Goal: Communication & Community: Ask a question

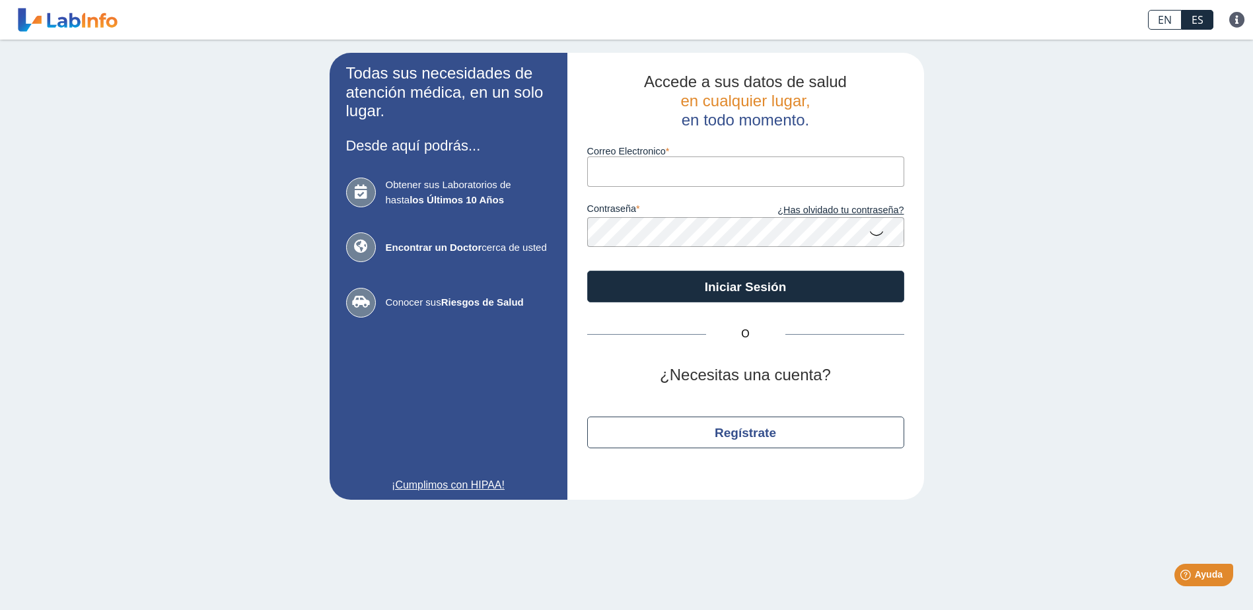
click at [633, 174] on input "Correo Electronico" at bounding box center [745, 172] width 317 height 30
type input "greyrosa15@yahoo.com"
click at [878, 236] on icon at bounding box center [877, 233] width 16 height 26
click at [877, 231] on icon at bounding box center [877, 232] width 16 height 24
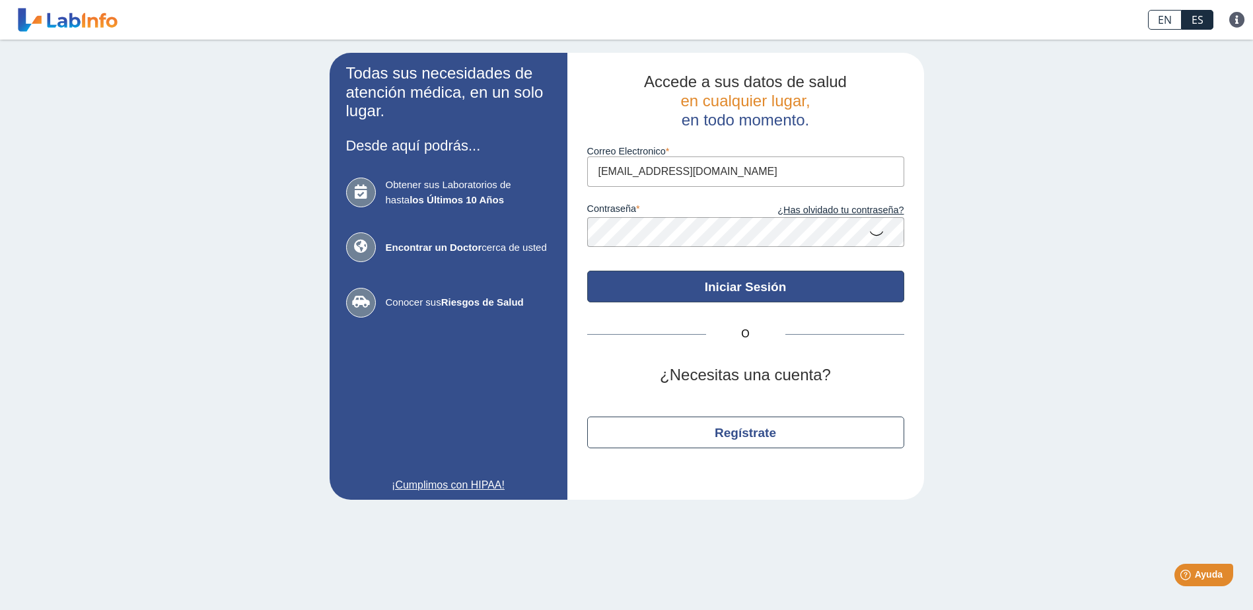
click at [791, 280] on button "Iniciar Sesión" at bounding box center [745, 287] width 317 height 32
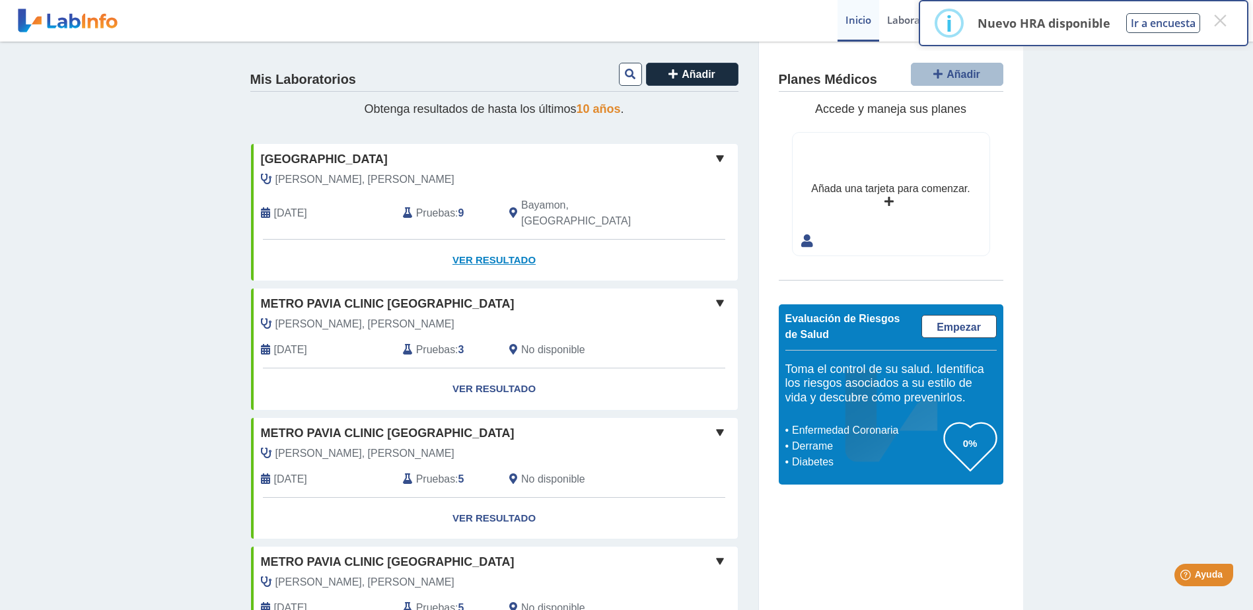
click at [476, 241] on link "Ver Resultado" at bounding box center [494, 261] width 487 height 42
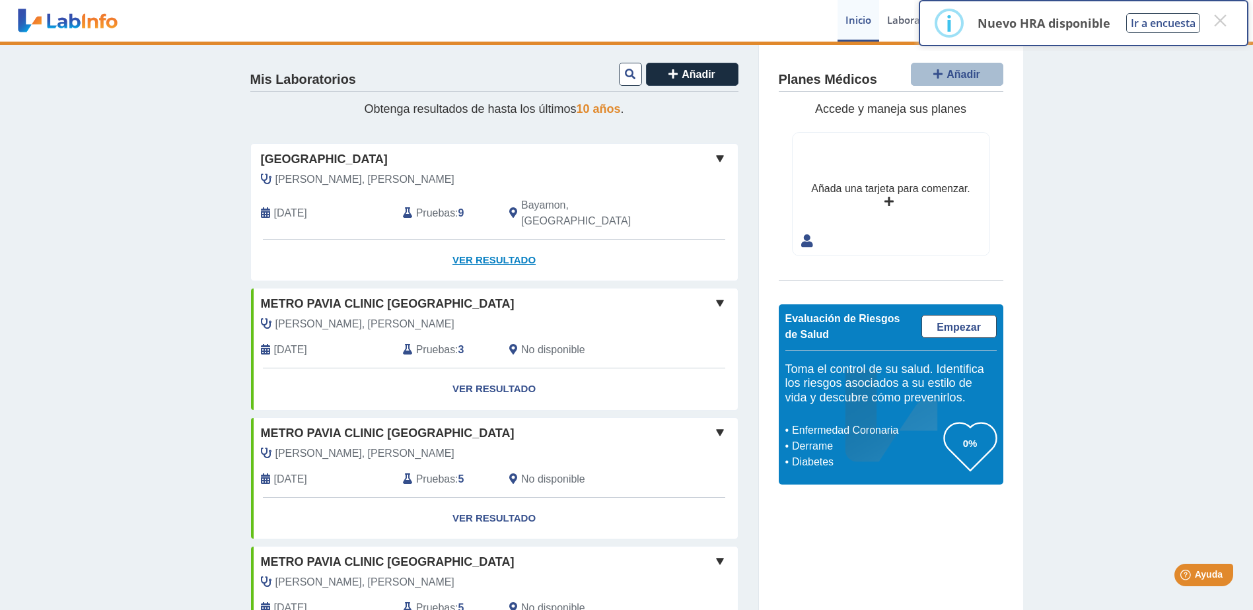
click at [491, 240] on link "Ver Resultado" at bounding box center [494, 261] width 487 height 42
click at [1222, 21] on button "×" at bounding box center [1220, 21] width 24 height 24
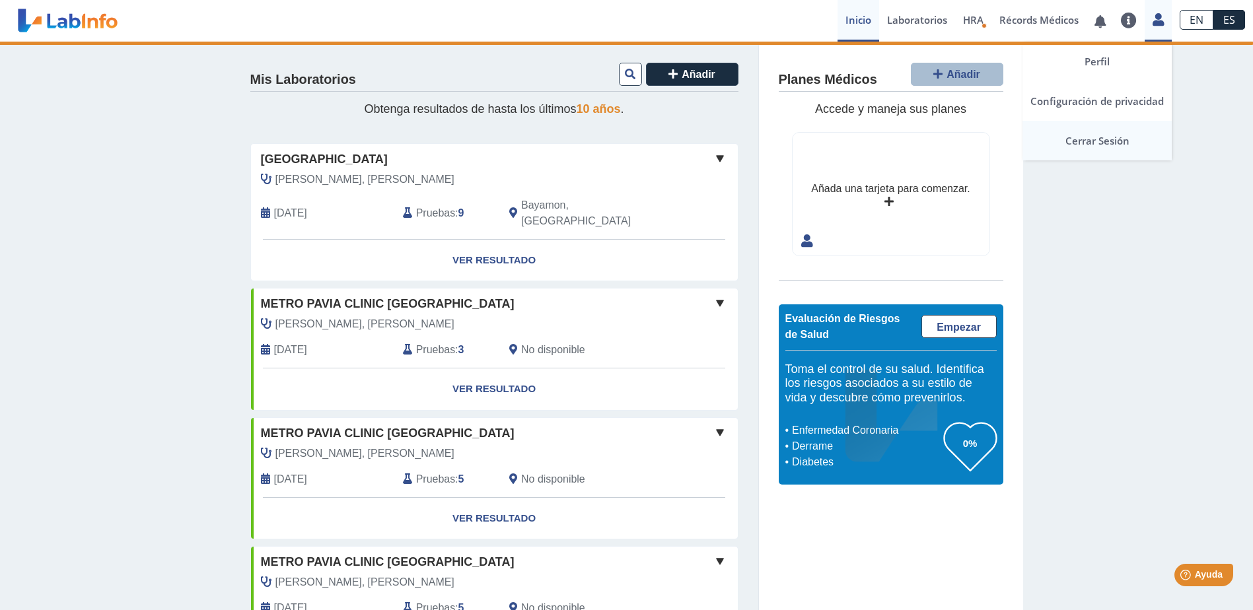
click at [1103, 141] on link "Cerrar Sesión" at bounding box center [1097, 141] width 149 height 40
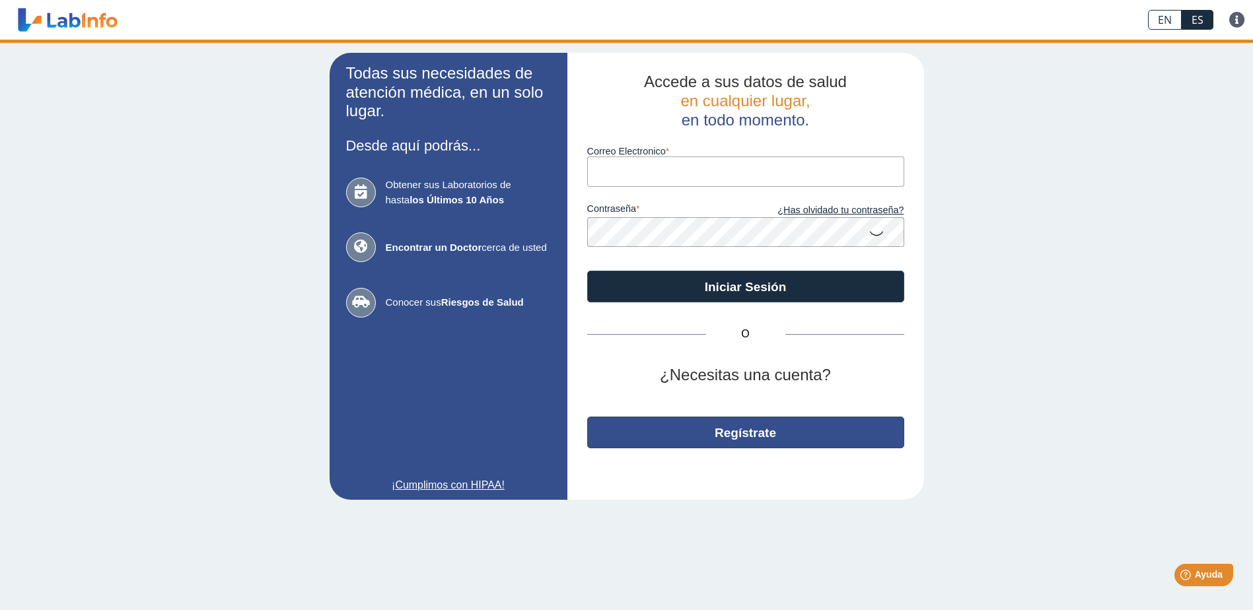
click at [748, 438] on button "Regístrate" at bounding box center [745, 433] width 317 height 32
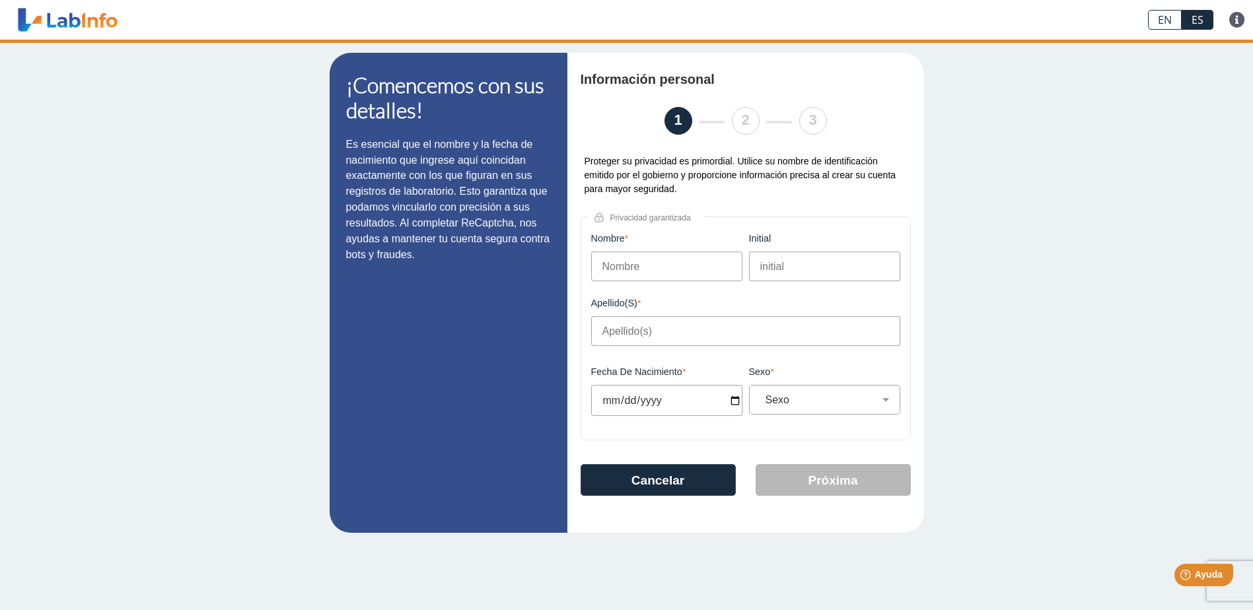
click at [662, 271] on input "Nombre" at bounding box center [666, 267] width 151 height 30
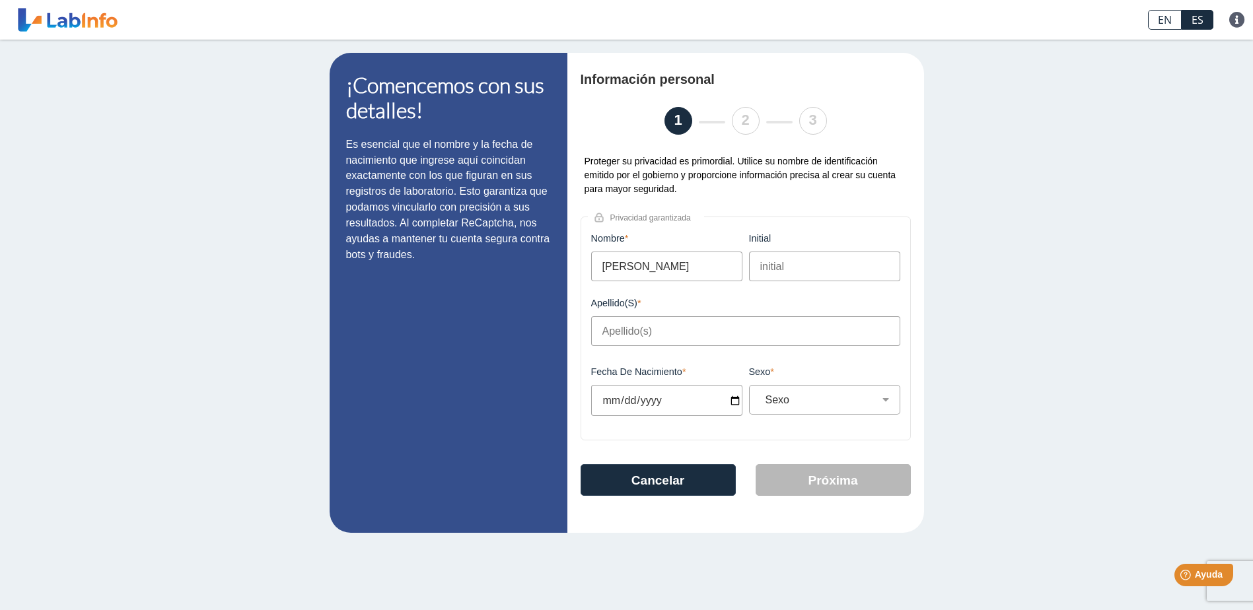
type input "José"
type input "G"
type input "Luna Flores"
type input "1971-01-21"
select select "M"
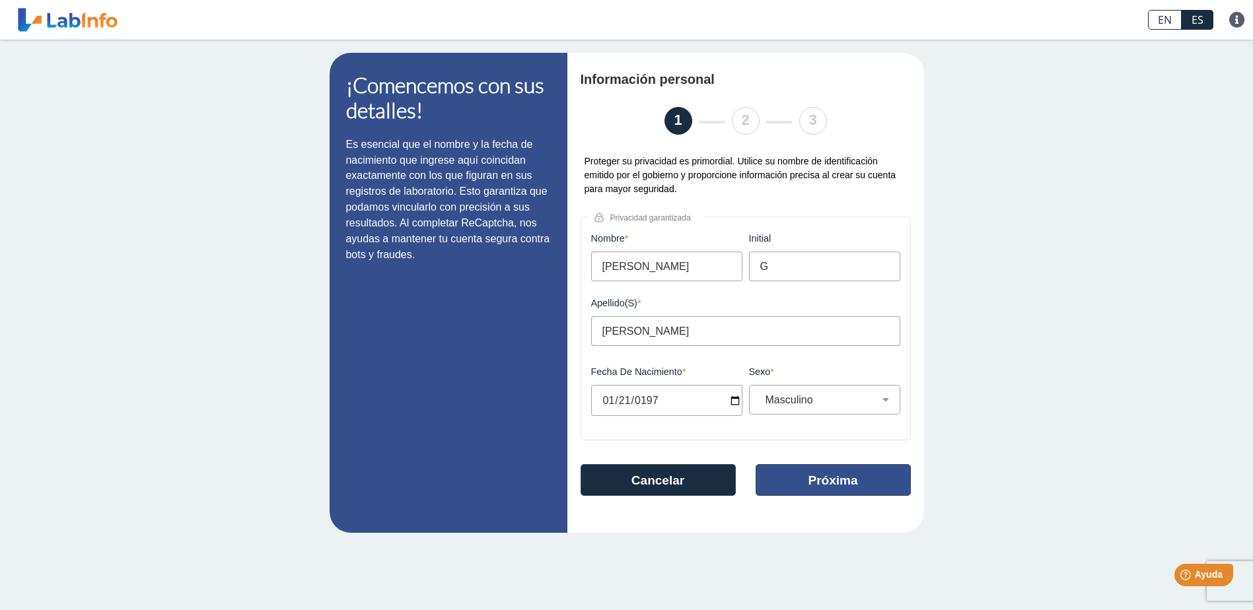
click at [824, 484] on button "Próxima" at bounding box center [833, 480] width 155 height 32
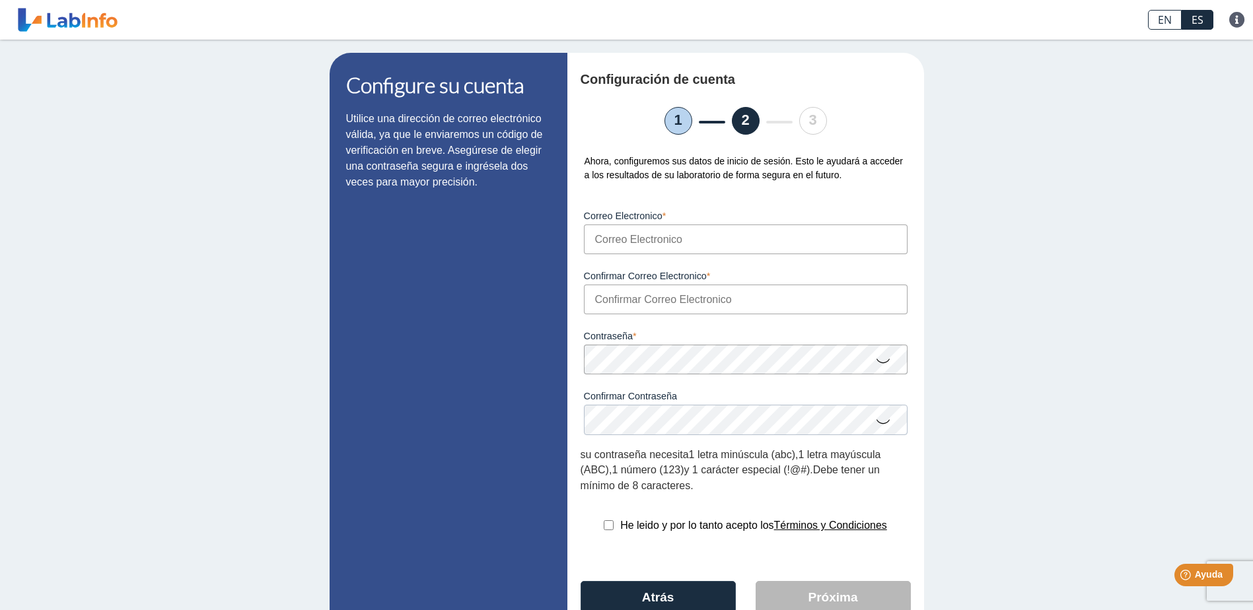
click at [684, 240] on input "Correo Electronico" at bounding box center [746, 240] width 324 height 30
type input "[PERSON_NAME][EMAIL_ADDRESS][DOMAIN_NAME]"
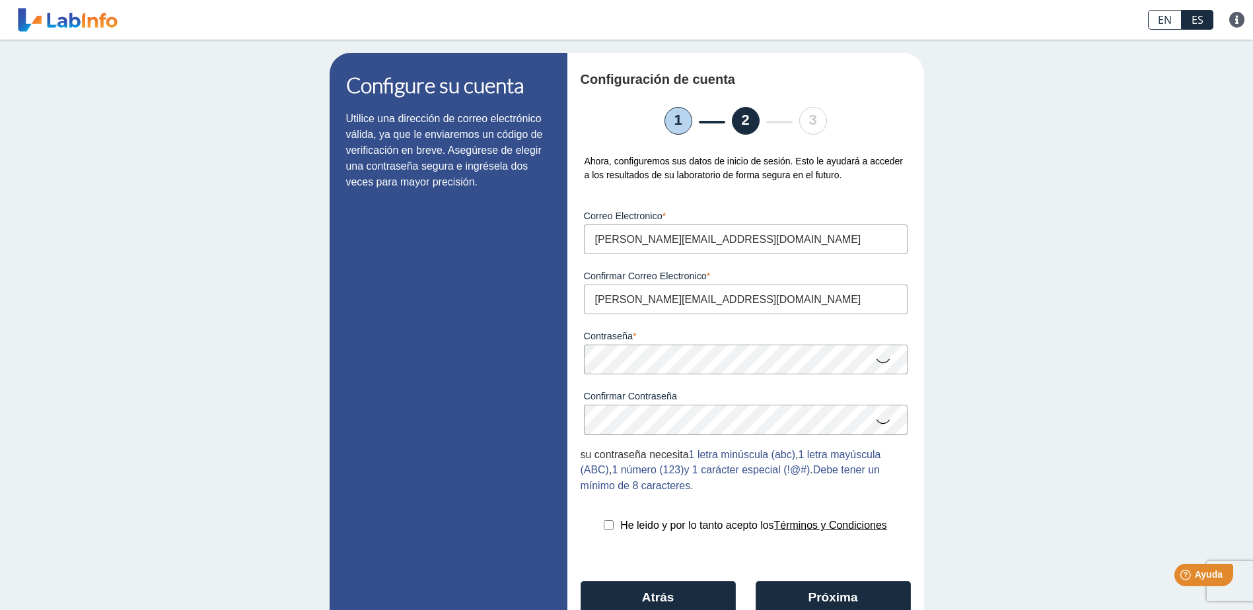
click at [604, 530] on input "checkbox" at bounding box center [609, 526] width 10 height 10
checkbox input "true"
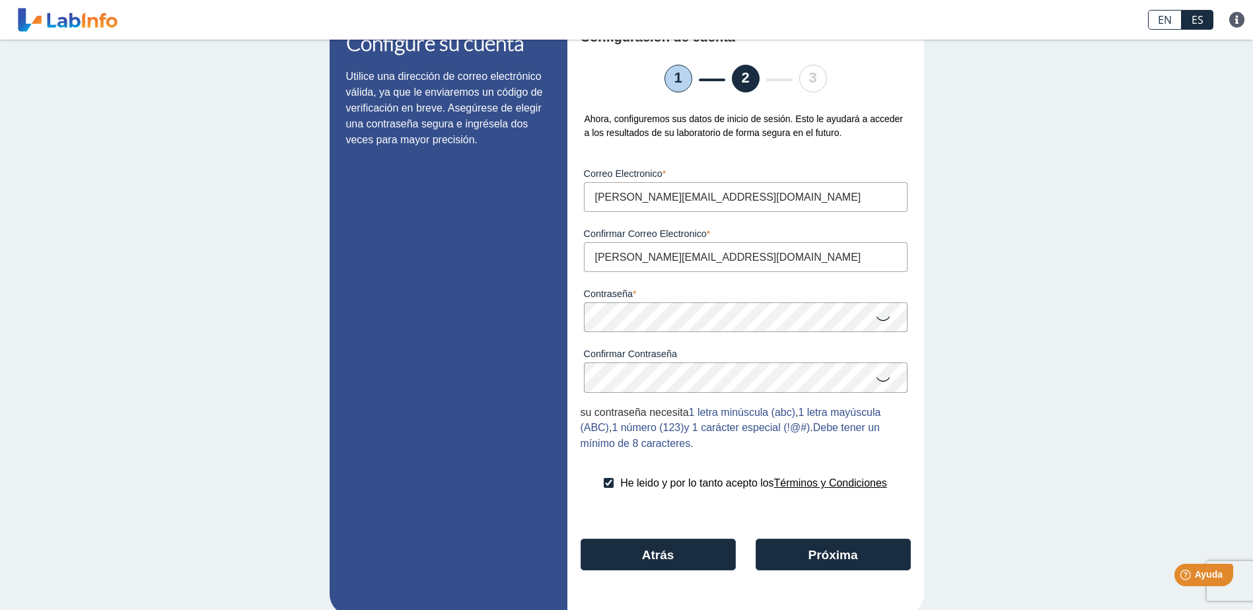
scroll to position [66, 0]
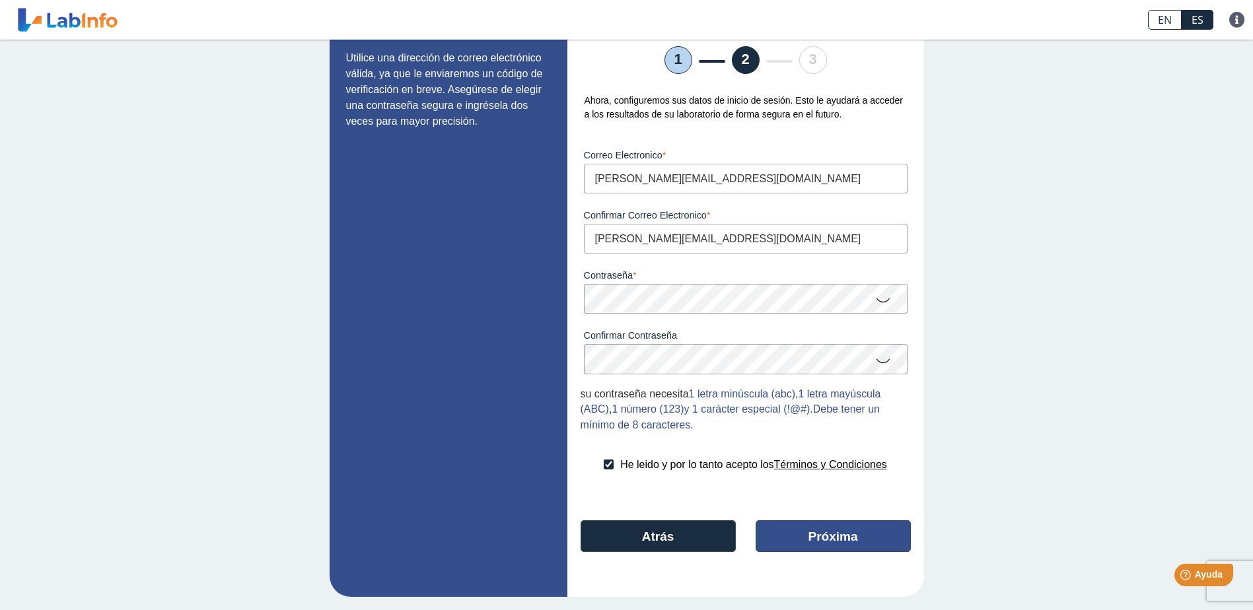
click at [834, 534] on button "Próxima" at bounding box center [833, 537] width 155 height 32
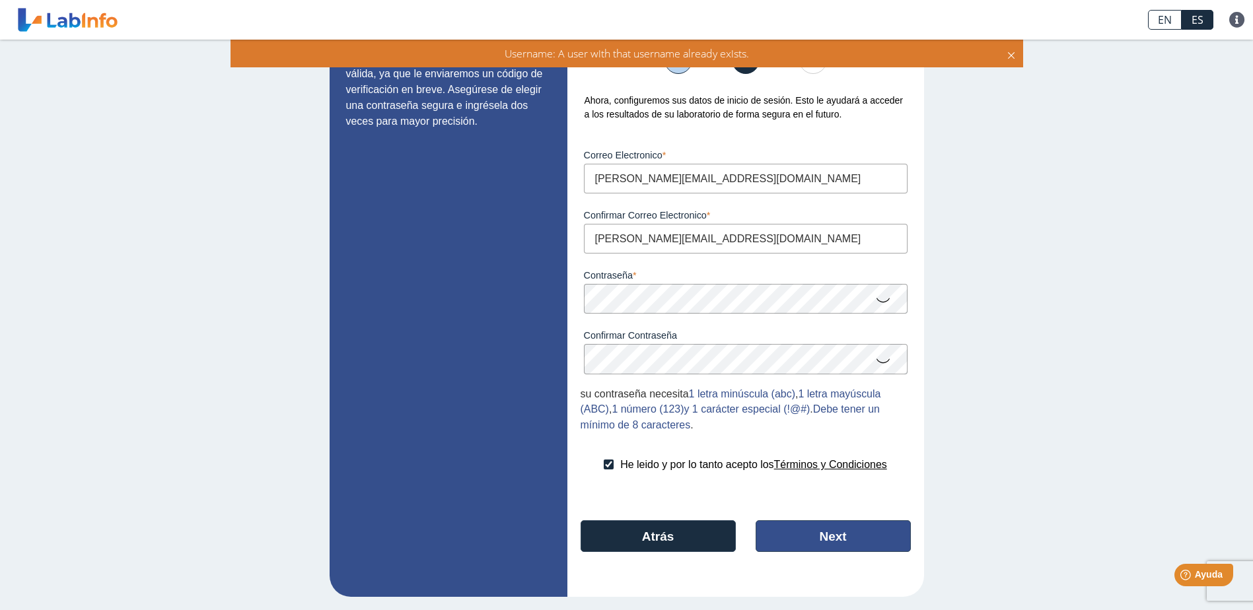
click at [824, 541] on button "Next" at bounding box center [833, 537] width 155 height 32
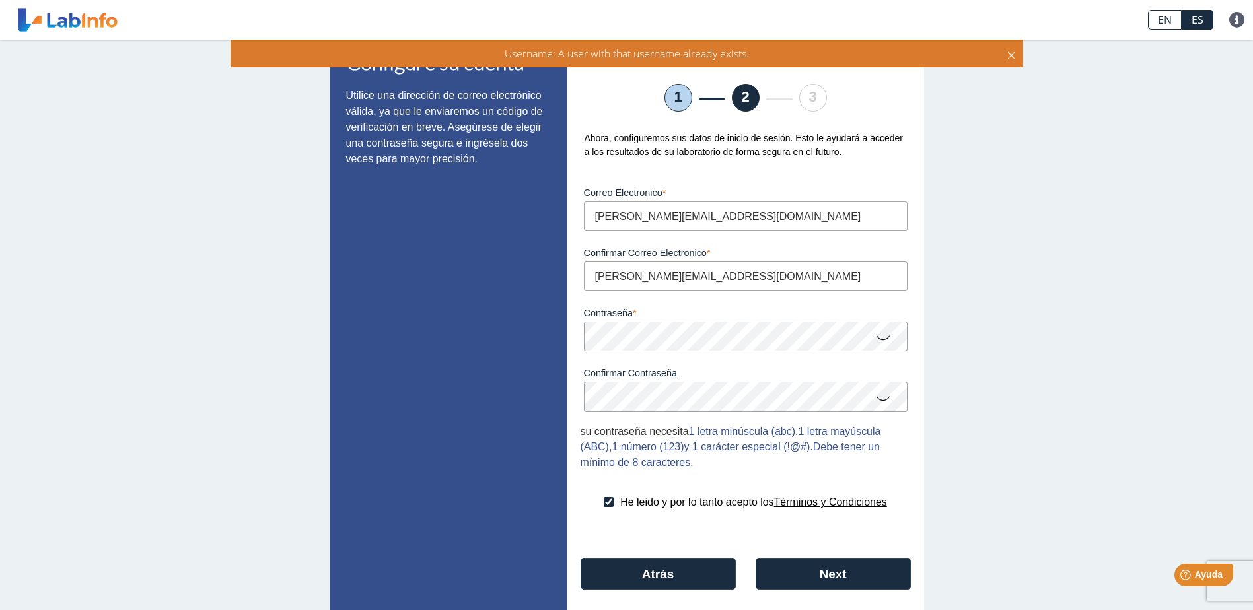
scroll to position [0, 0]
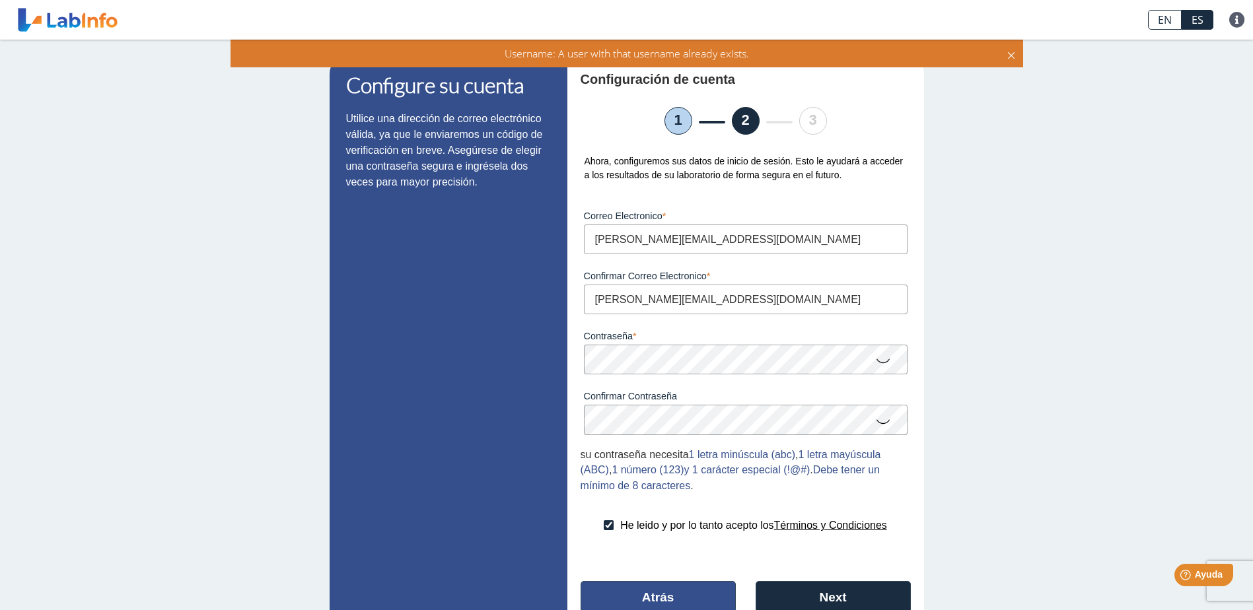
click at [677, 594] on button "Atrás" at bounding box center [658, 597] width 155 height 32
select select "M"
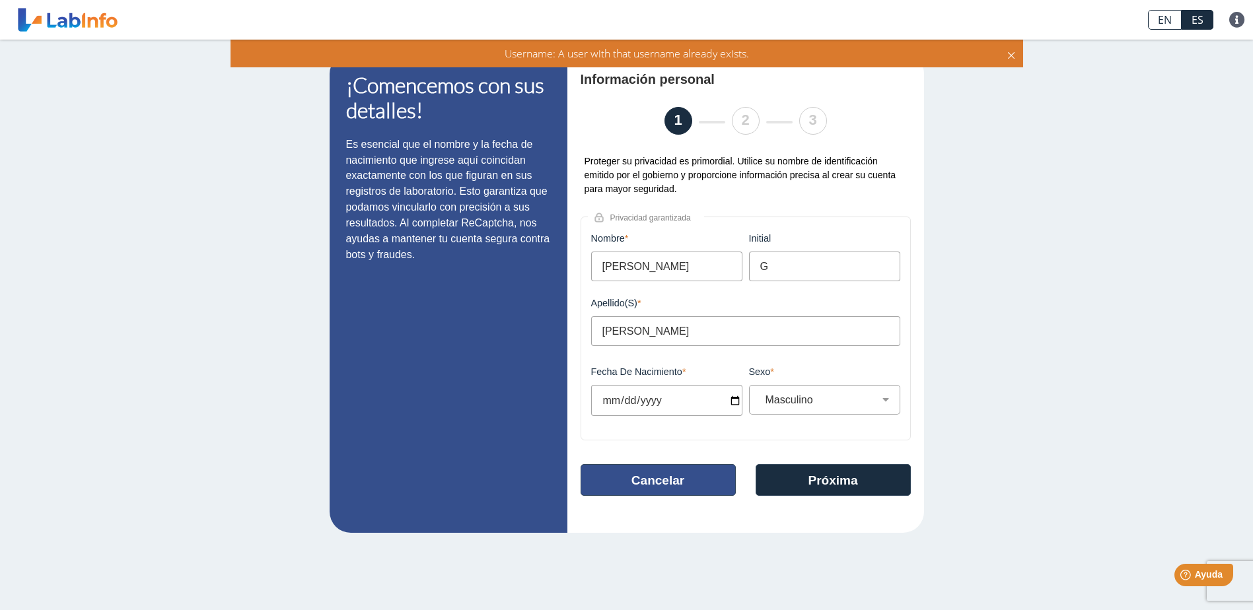
click at [635, 480] on button "Cancelar" at bounding box center [658, 480] width 155 height 32
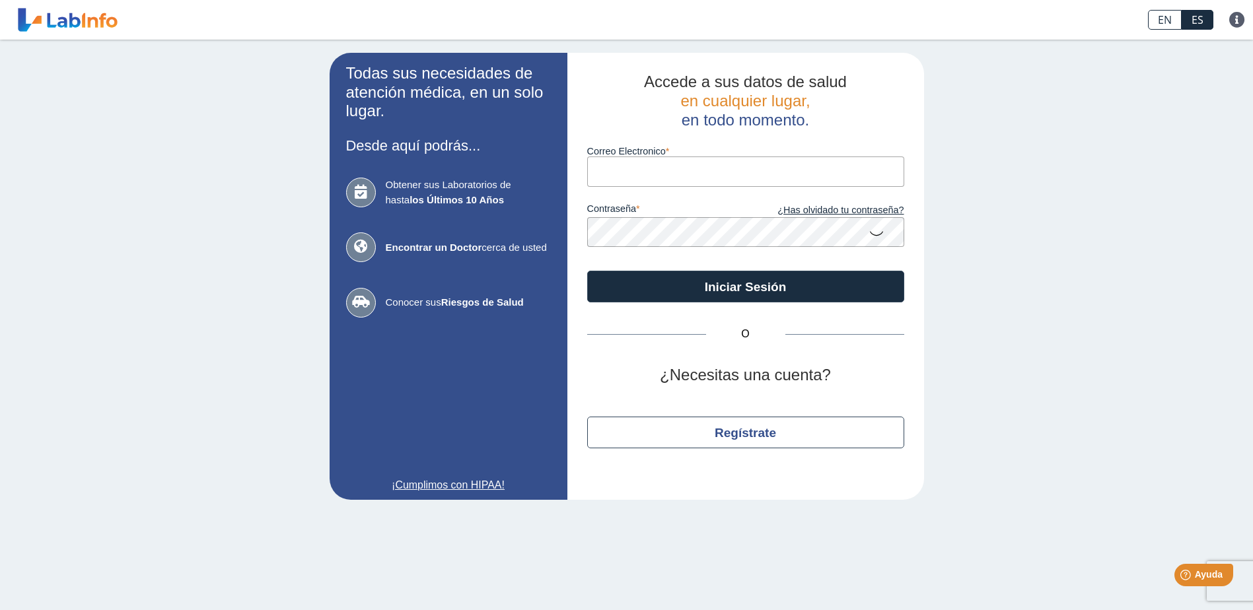
click at [673, 171] on input "Correo Electronico" at bounding box center [745, 172] width 317 height 30
type input "[PERSON_NAME][EMAIL_ADDRESS][DOMAIN_NAME]"
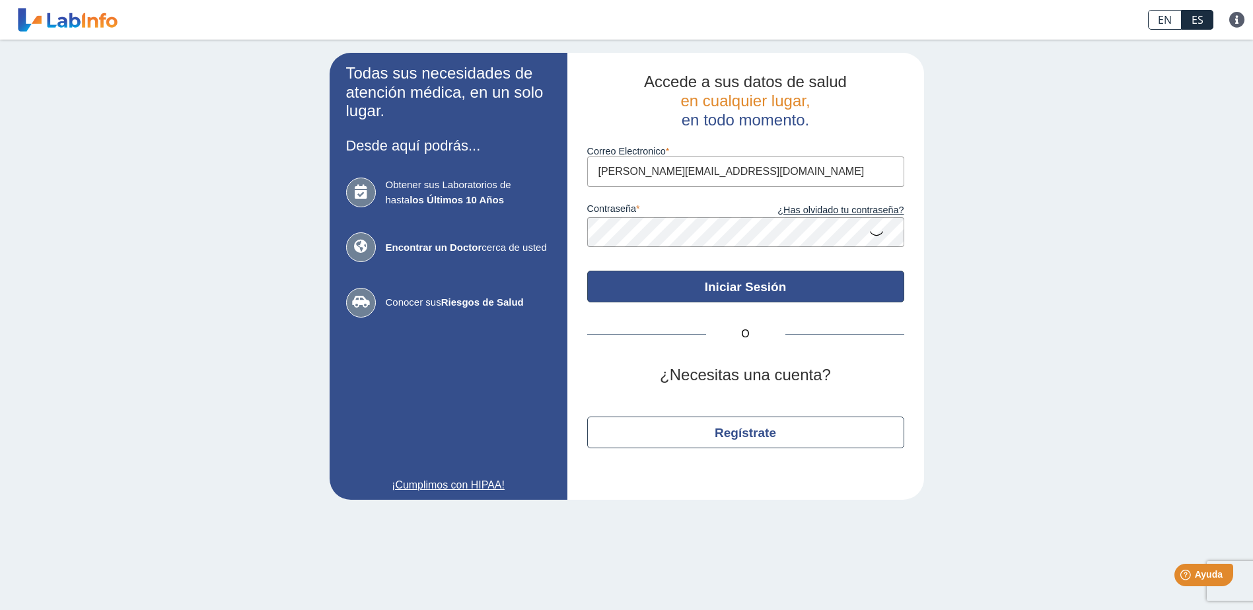
click at [719, 287] on button "Iniciar Sesión" at bounding box center [745, 287] width 317 height 32
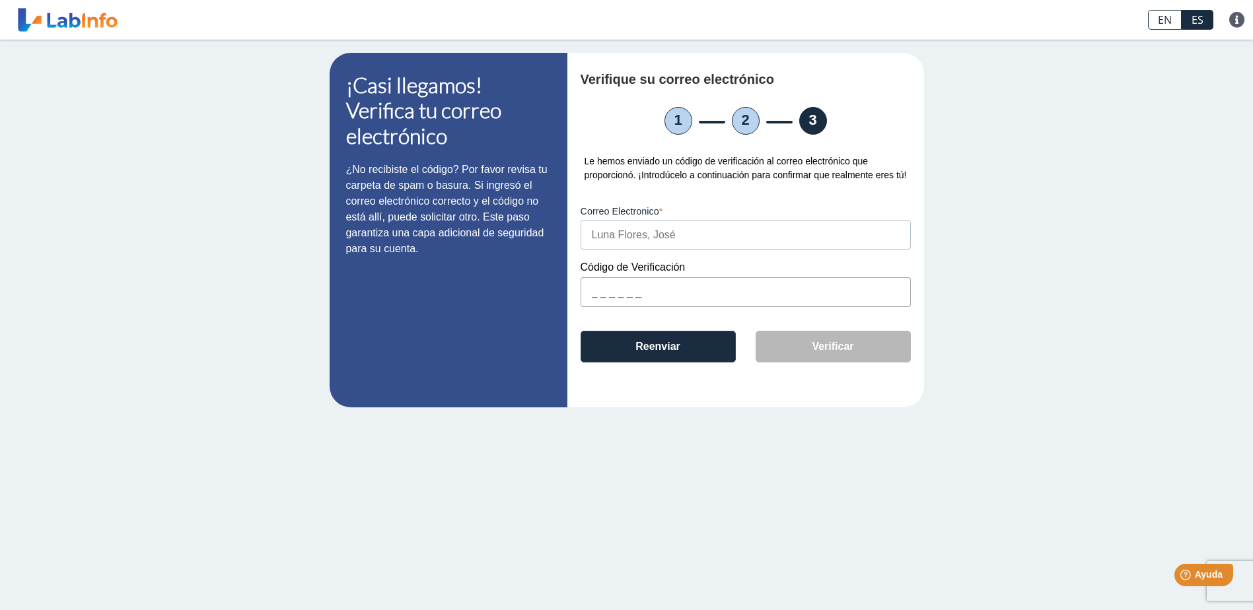
click at [637, 299] on input "text" at bounding box center [746, 292] width 330 height 30
paste input "3BFC07"
type input "3BFC07"
click at [808, 349] on button "Verificar" at bounding box center [833, 347] width 155 height 32
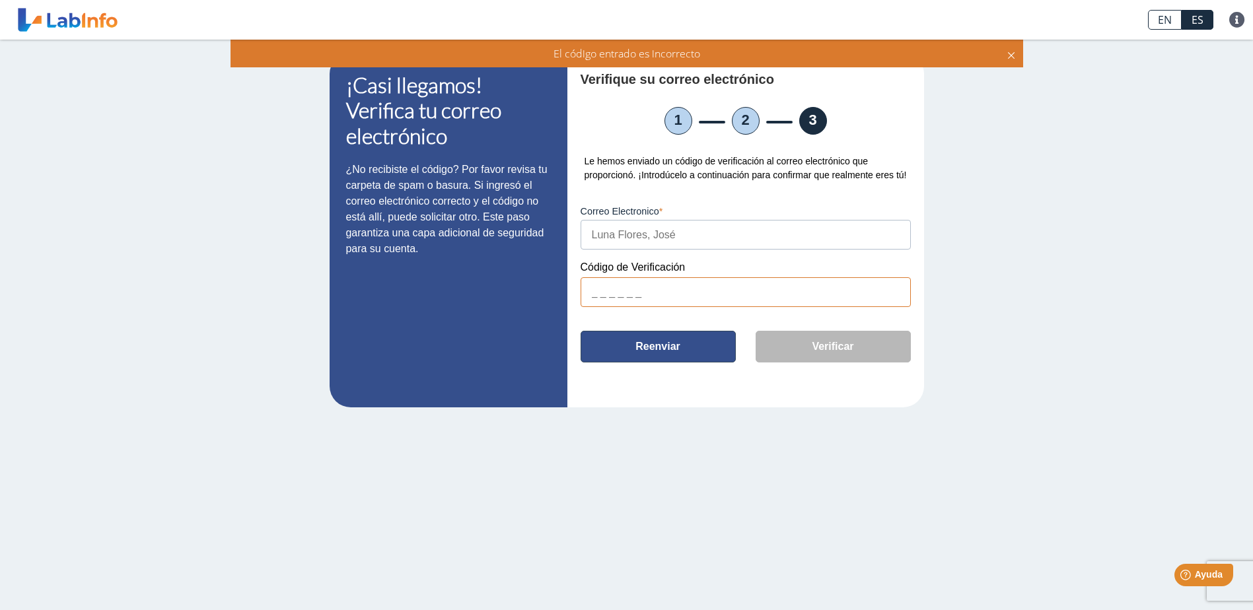
click at [680, 348] on button "Reenviar" at bounding box center [658, 347] width 155 height 32
click at [680, 347] on button "Reenviar" at bounding box center [658, 347] width 155 height 32
paste input "3BFC07"
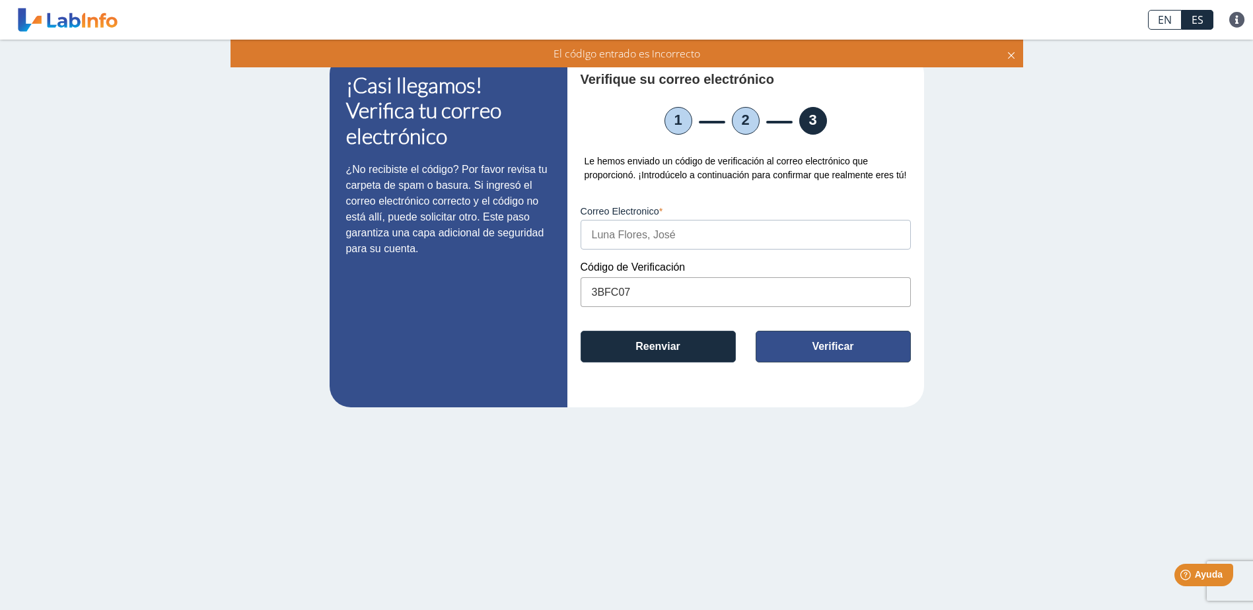
type input "3BFC07"
click at [857, 351] on button "Verificar" at bounding box center [833, 347] width 155 height 32
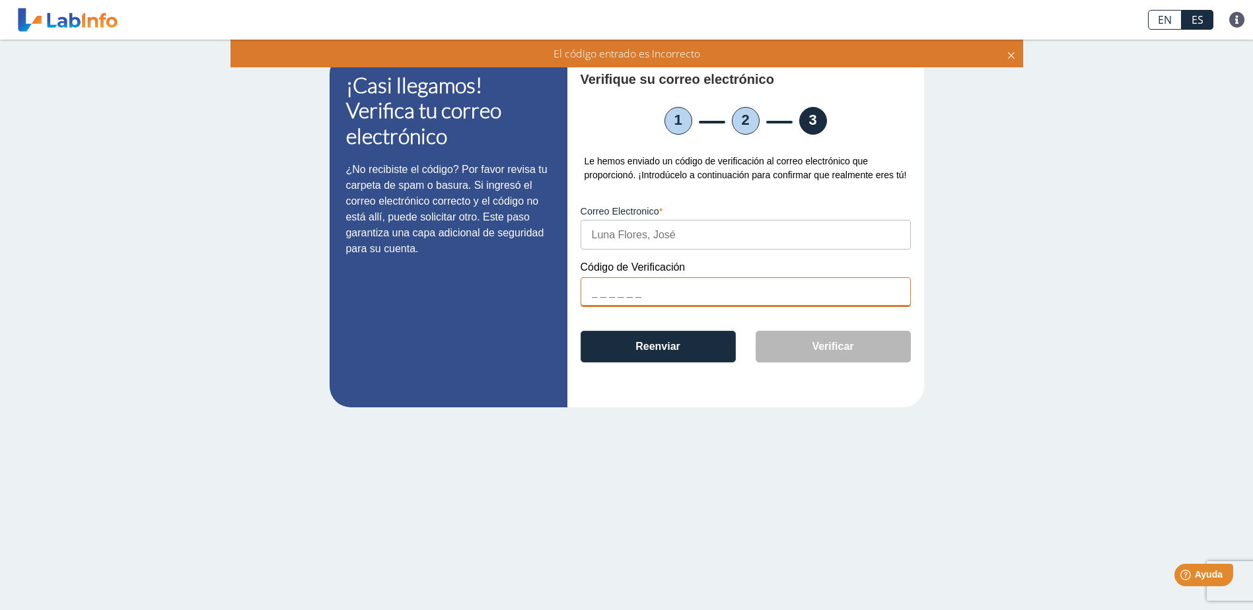
click at [698, 303] on input "text" at bounding box center [746, 292] width 330 height 30
paste input "3BFC07"
type input "7"
click at [691, 298] on input "3bc07" at bounding box center [746, 292] width 330 height 30
drag, startPoint x: 682, startPoint y: 295, endPoint x: 626, endPoint y: 293, distance: 56.8
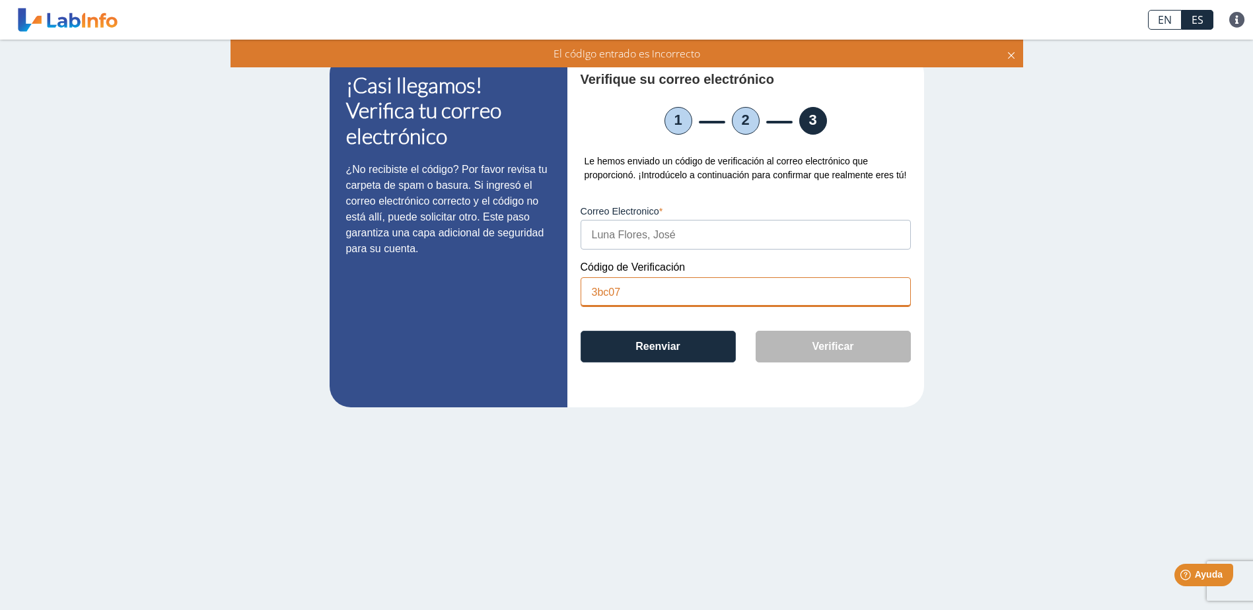
click at [596, 294] on input "3bc07" at bounding box center [746, 292] width 330 height 30
paste input "3BFC0"
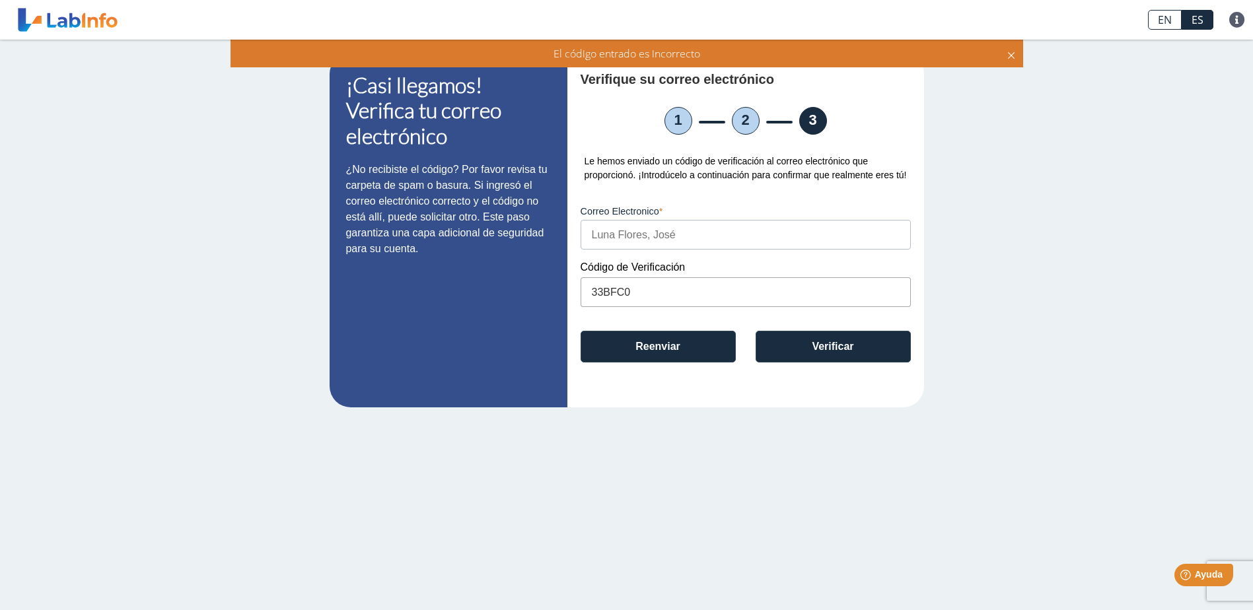
drag, startPoint x: 618, startPoint y: 289, endPoint x: 569, endPoint y: 289, distance: 48.2
click at [569, 289] on div "Verifique su correo electrónico 1 2 3 Le hemos enviado un código de verificació…" at bounding box center [745, 230] width 357 height 355
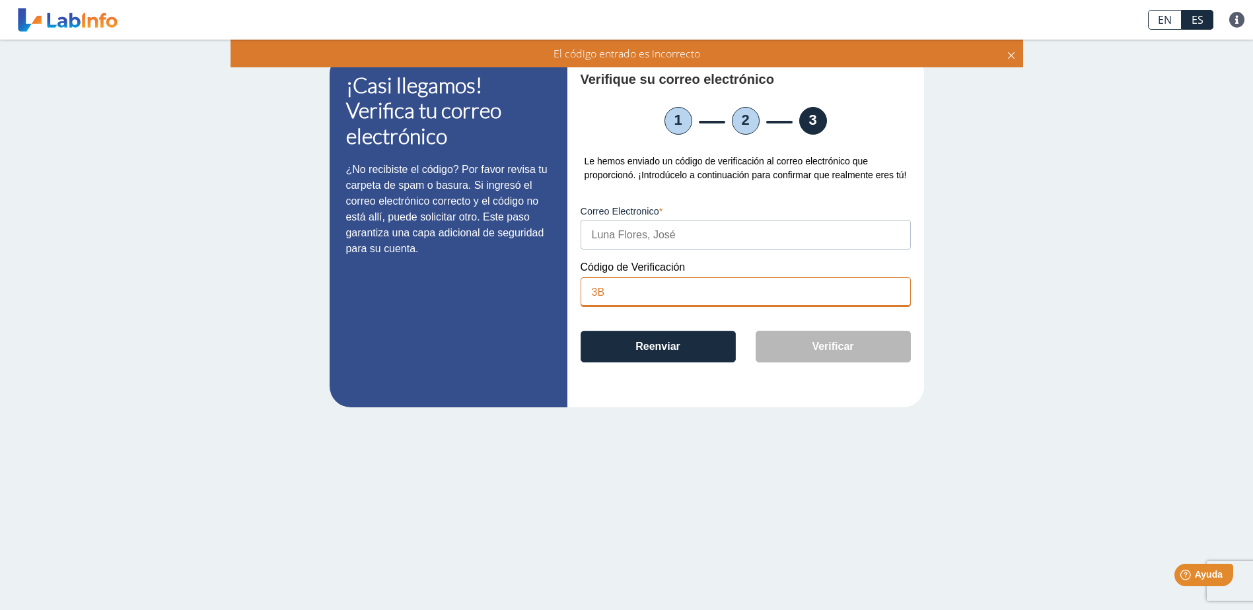
type input "3"
paste input "3BFC07"
type input "3"
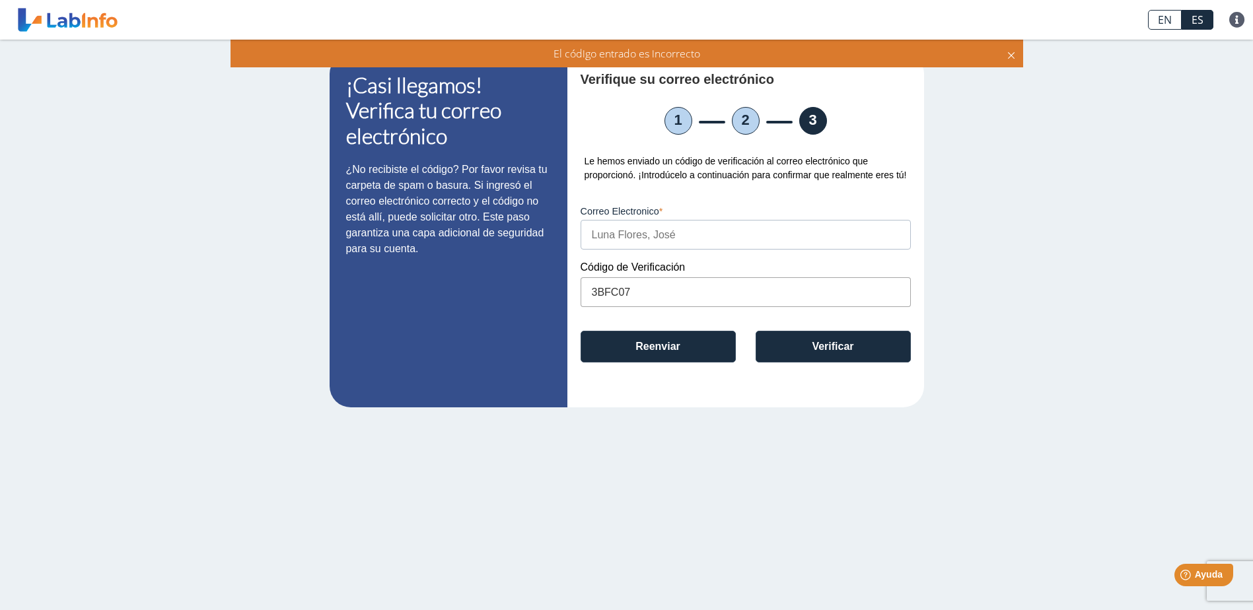
type input "3BFC07"
click at [844, 342] on button "Verificar" at bounding box center [833, 347] width 155 height 32
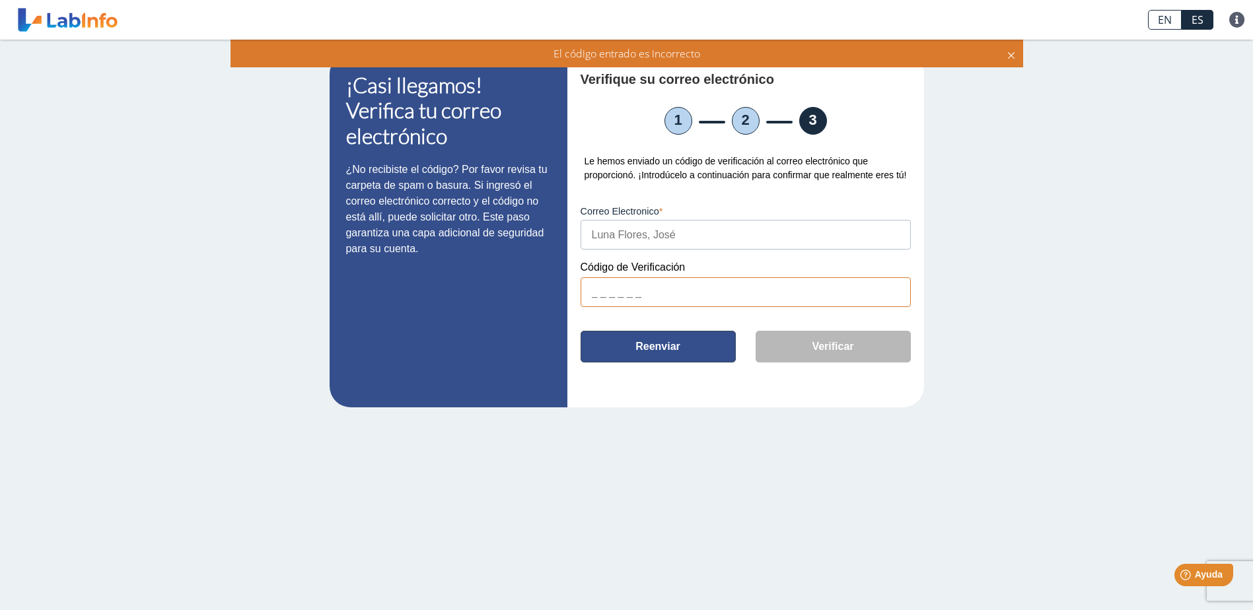
click at [661, 343] on button "Reenviar" at bounding box center [658, 347] width 155 height 32
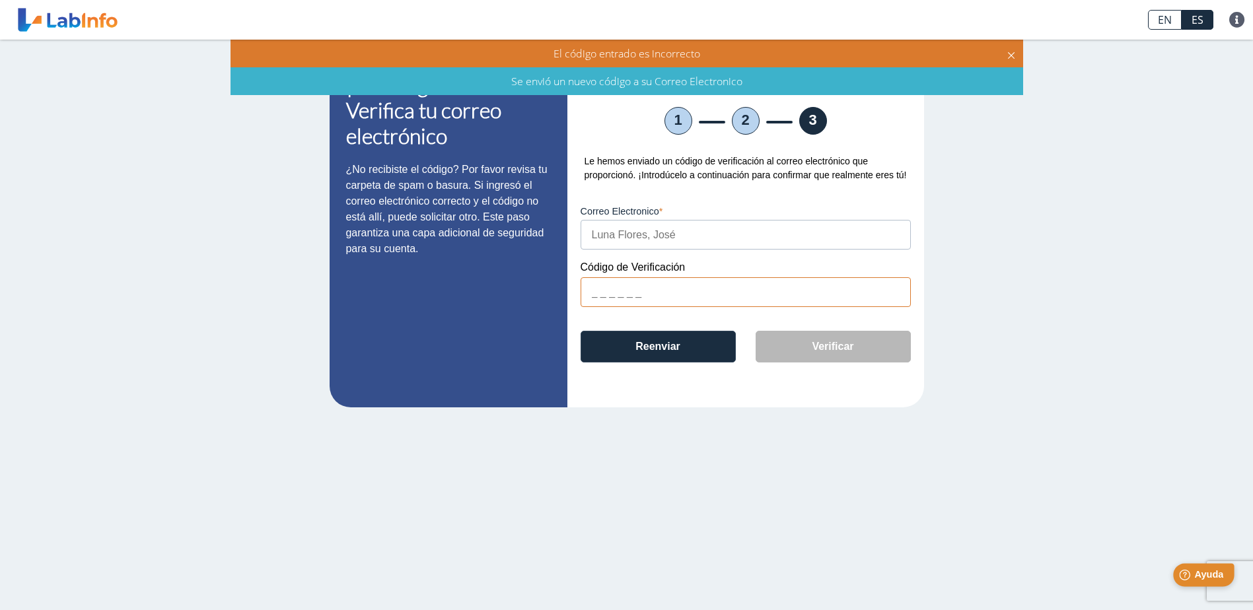
click at [1203, 567] on div "Help [PERSON_NAME]" at bounding box center [1203, 574] width 61 height 23
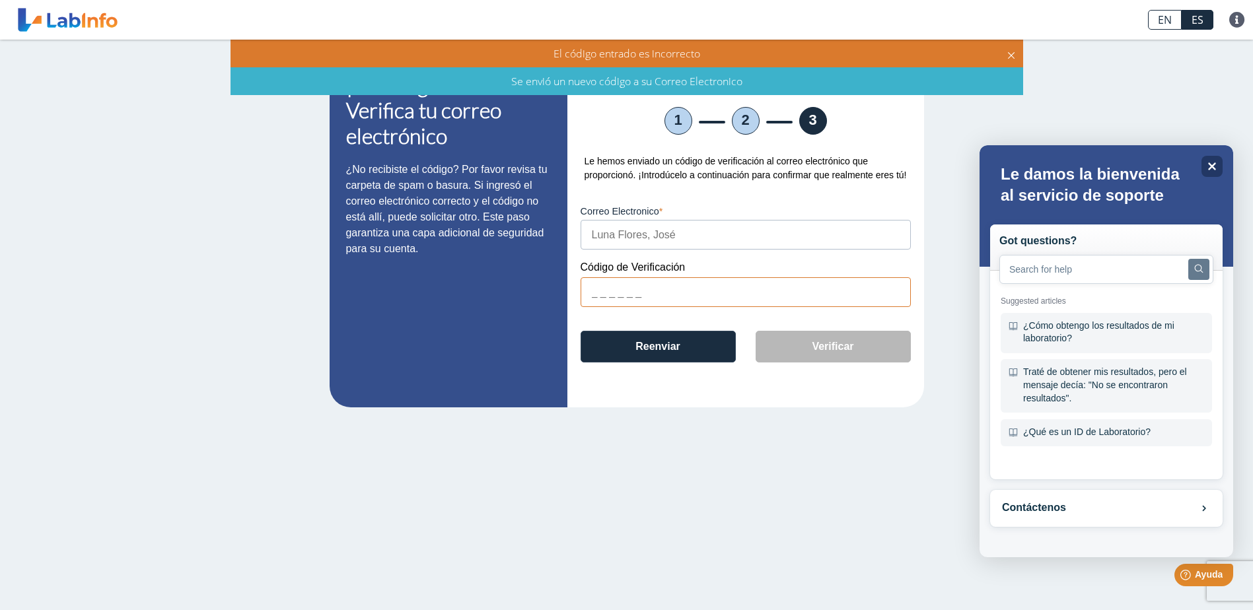
click at [1194, 273] on button "Search" at bounding box center [1198, 269] width 21 height 21
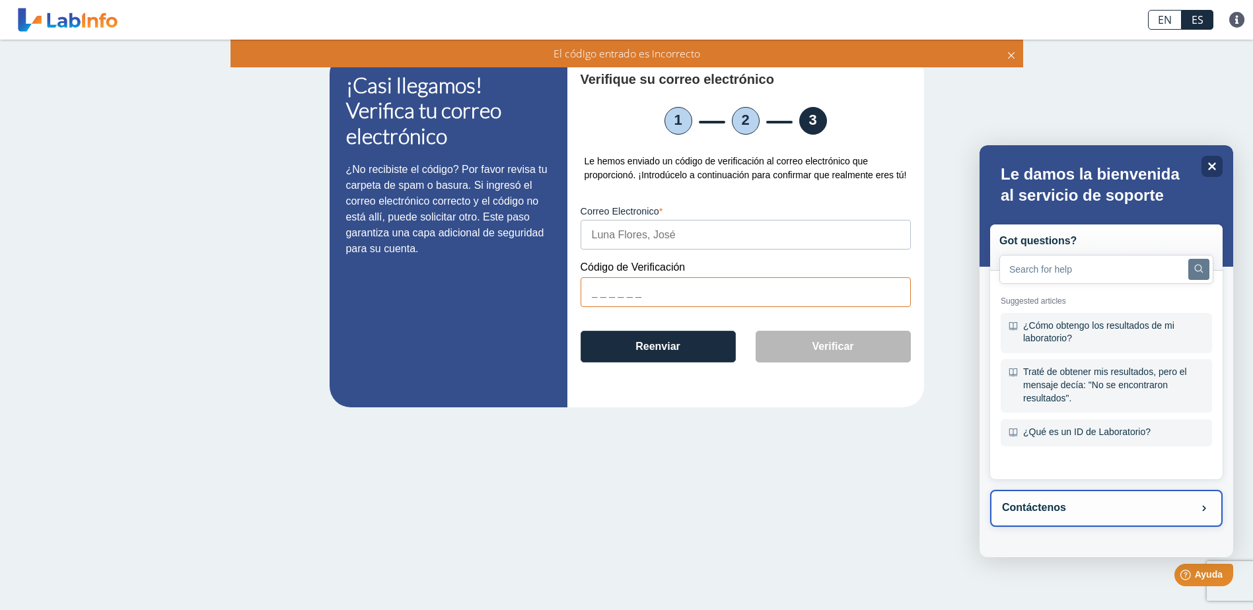
click at [1120, 508] on button "Contáctenos" at bounding box center [1106, 508] width 233 height 37
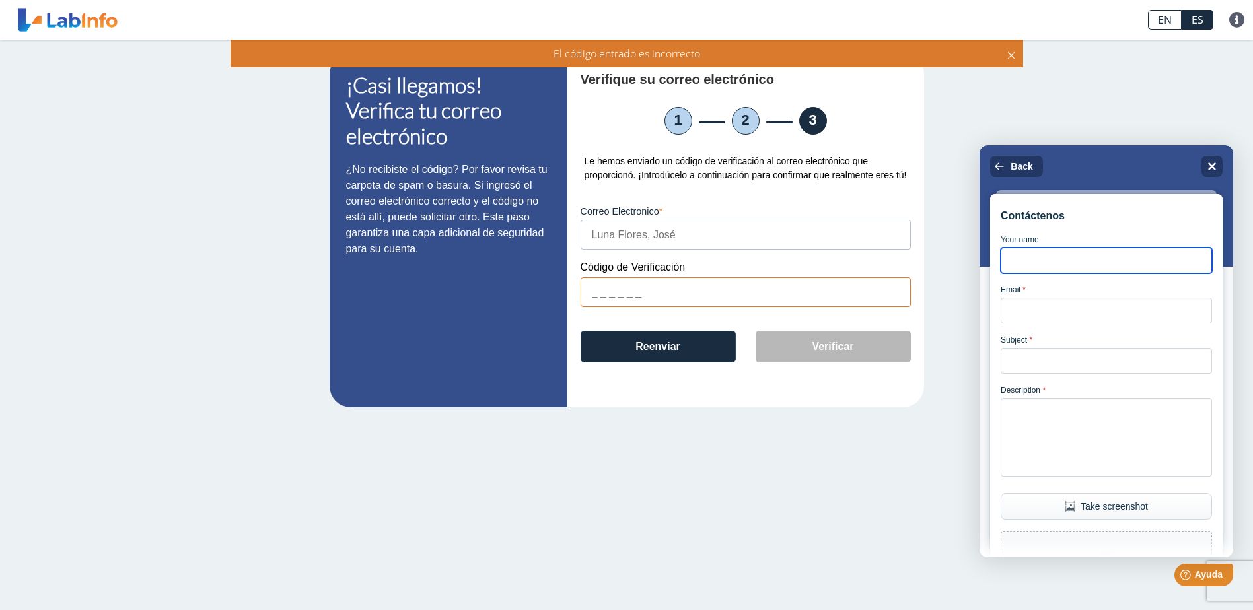
click at [1026, 262] on input "Your name" at bounding box center [1106, 261] width 211 height 26
type input "[PERSON_NAME]"
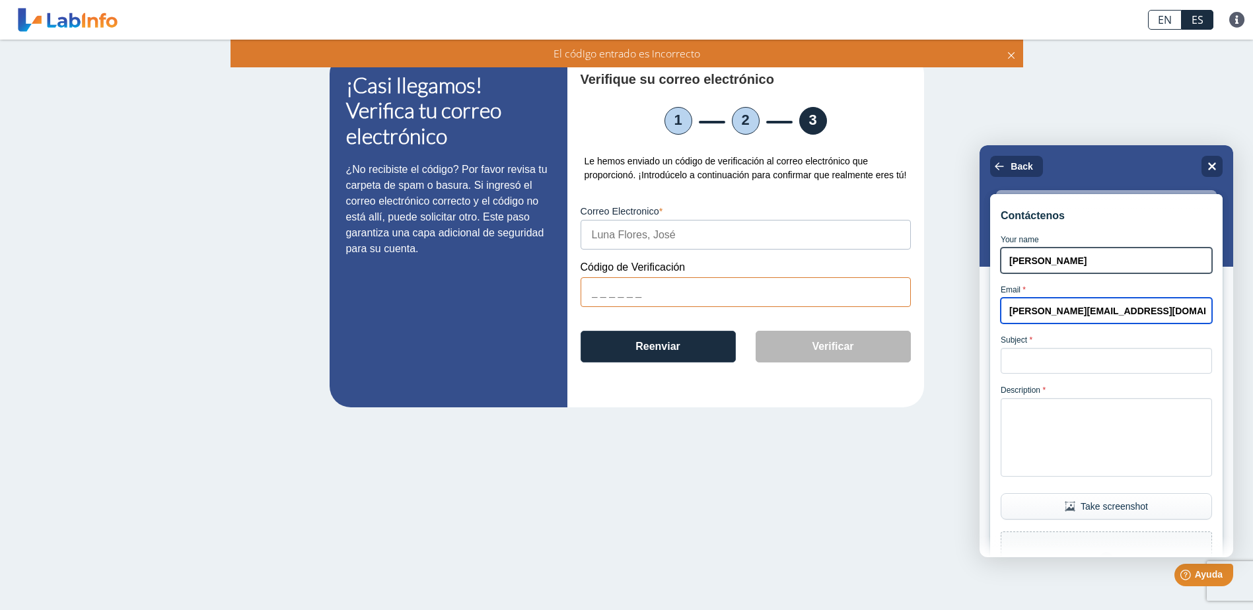
type input "[PERSON_NAME][EMAIL_ADDRESS][DOMAIN_NAME]"
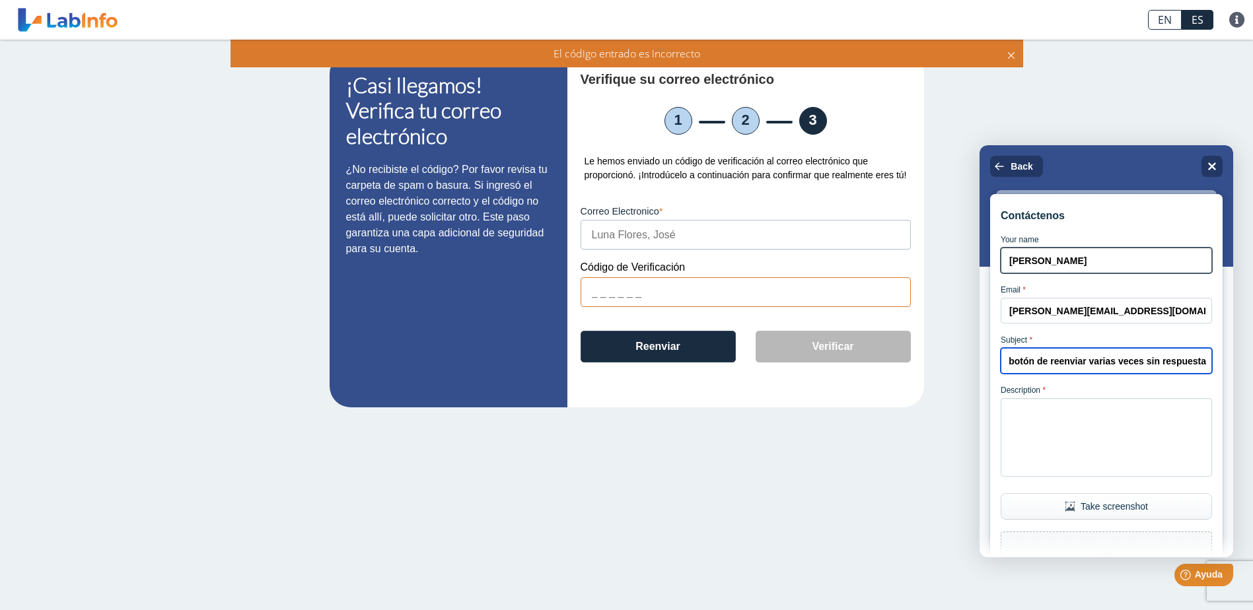
scroll to position [0, 276]
type input "No me esta llegando el numero de verificación lo he dado el botón de reenviar v…"
drag, startPoint x: 1006, startPoint y: 360, endPoint x: 1223, endPoint y: 366, distance: 217.4
click at [1223, 366] on div "Contáctenos Your name [PERSON_NAME] Email * [PERSON_NAME][EMAIL_ADDRESS][DOMAIN…" at bounding box center [1107, 351] width 254 height 412
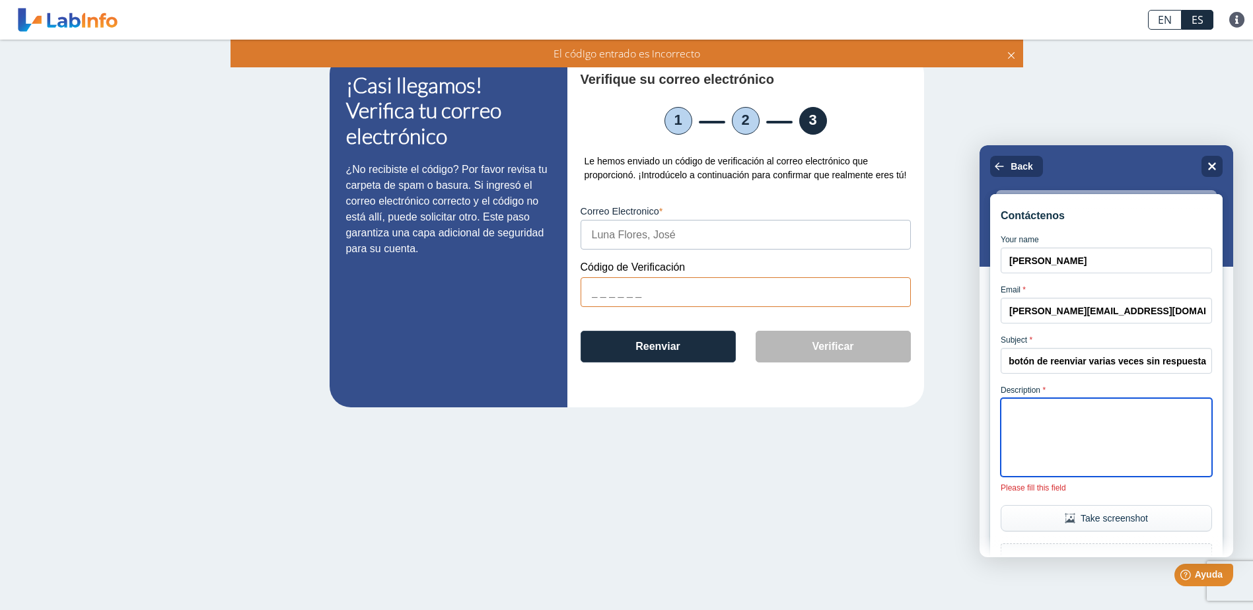
click at [1046, 432] on textarea "Description *" at bounding box center [1106, 437] width 211 height 79
paste textarea "No me esta llegando el numero de verificación lo he dado el botón de reenviar v…"
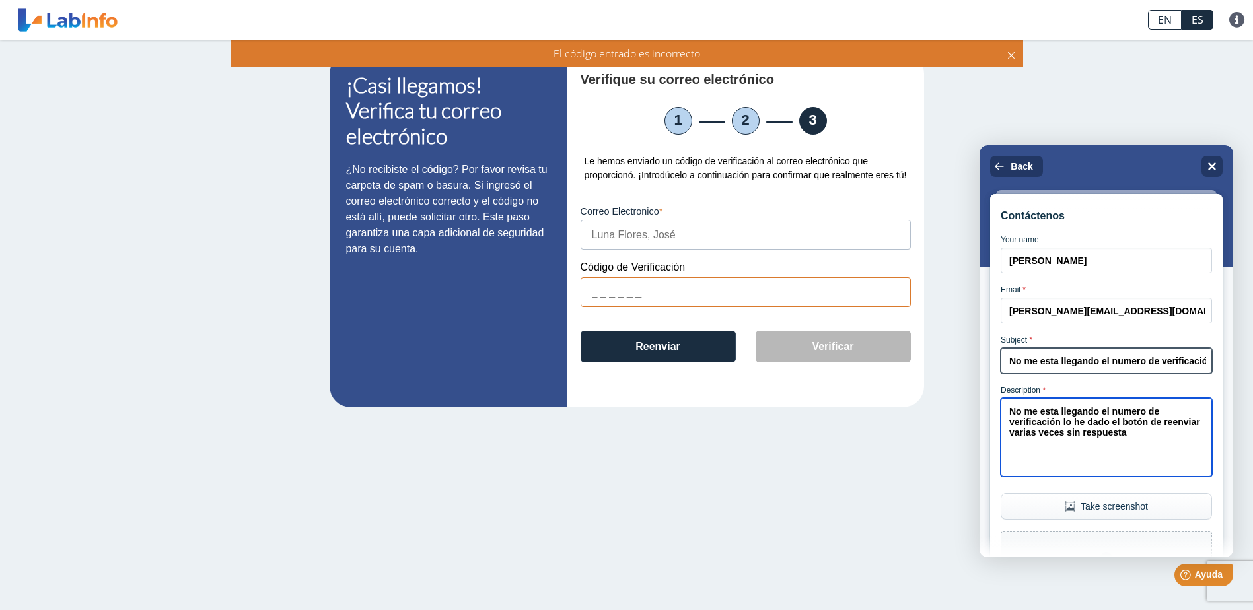
type textarea "No me esta llegando el numero de verificación lo he dado el botón de reenviar v…"
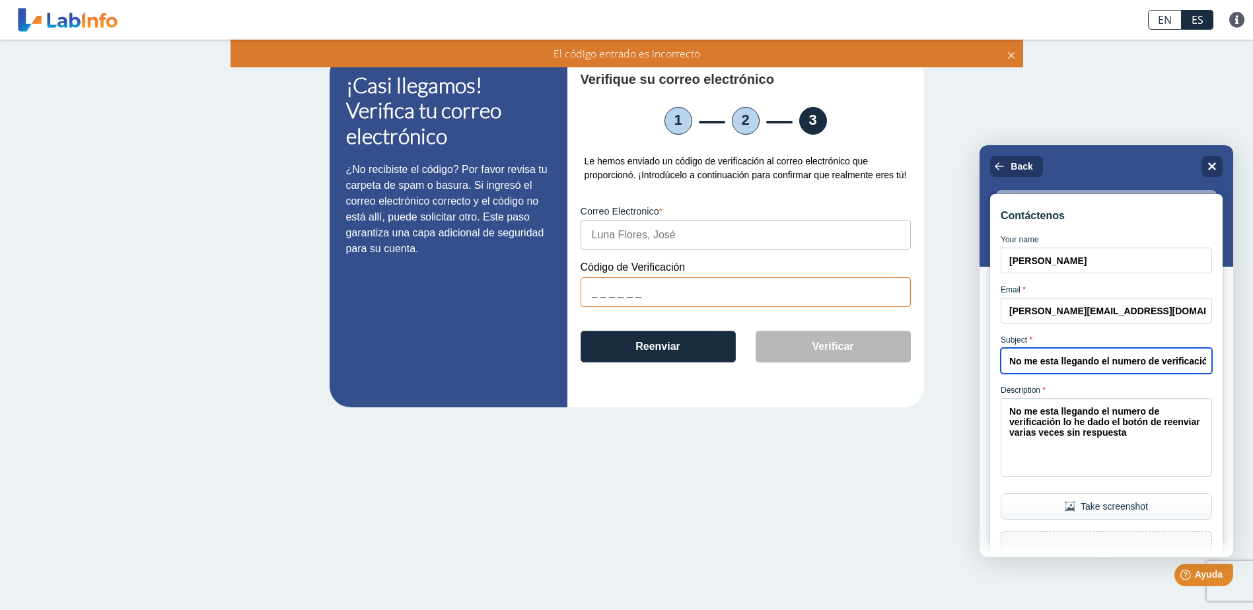
scroll to position [0, 276]
drag, startPoint x: 1011, startPoint y: 368, endPoint x: 2226, endPoint y: 513, distance: 1224.0
click at [1233, 151] on html "Back Close Contáctenos Your name [PERSON_NAME] Email * [PERSON_NAME][EMAIL_ADDR…" at bounding box center [1107, 147] width 254 height 5
type input "Codigo de Verificación"
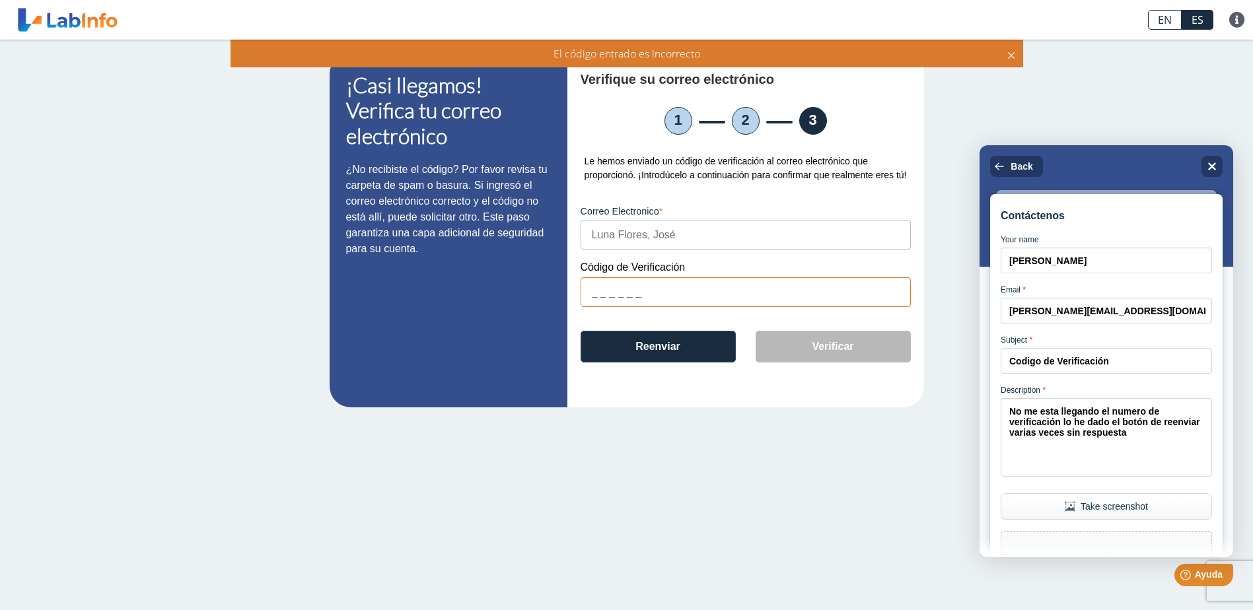
click at [1095, 520] on button "Take screenshot" at bounding box center [1106, 506] width 211 height 26
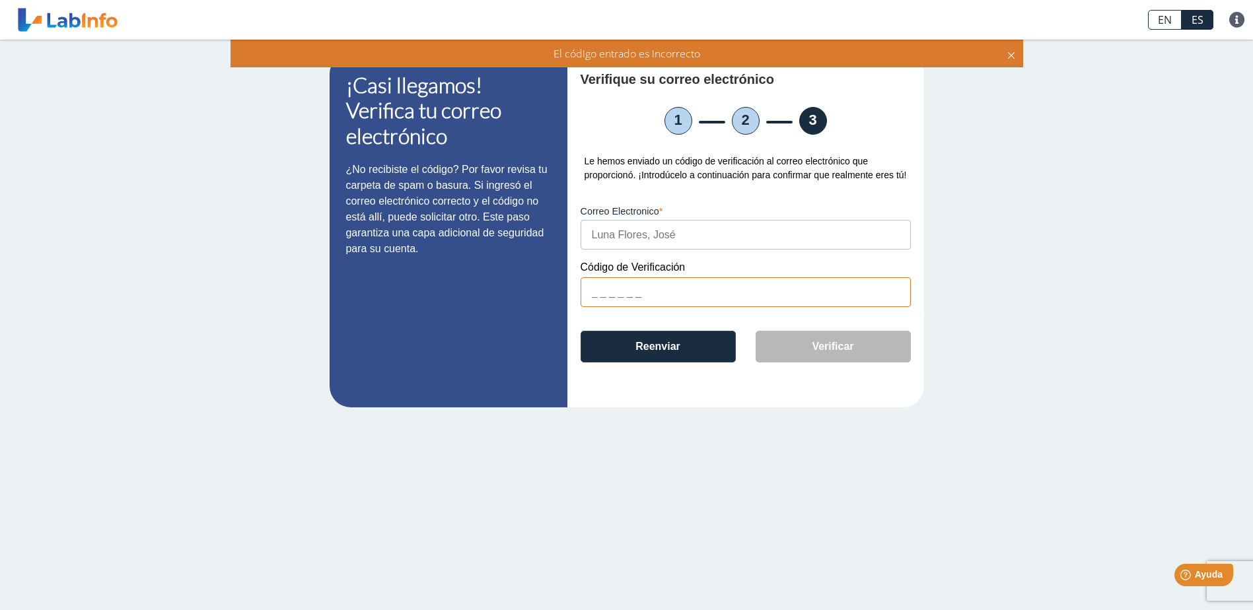
scroll to position [295, 0]
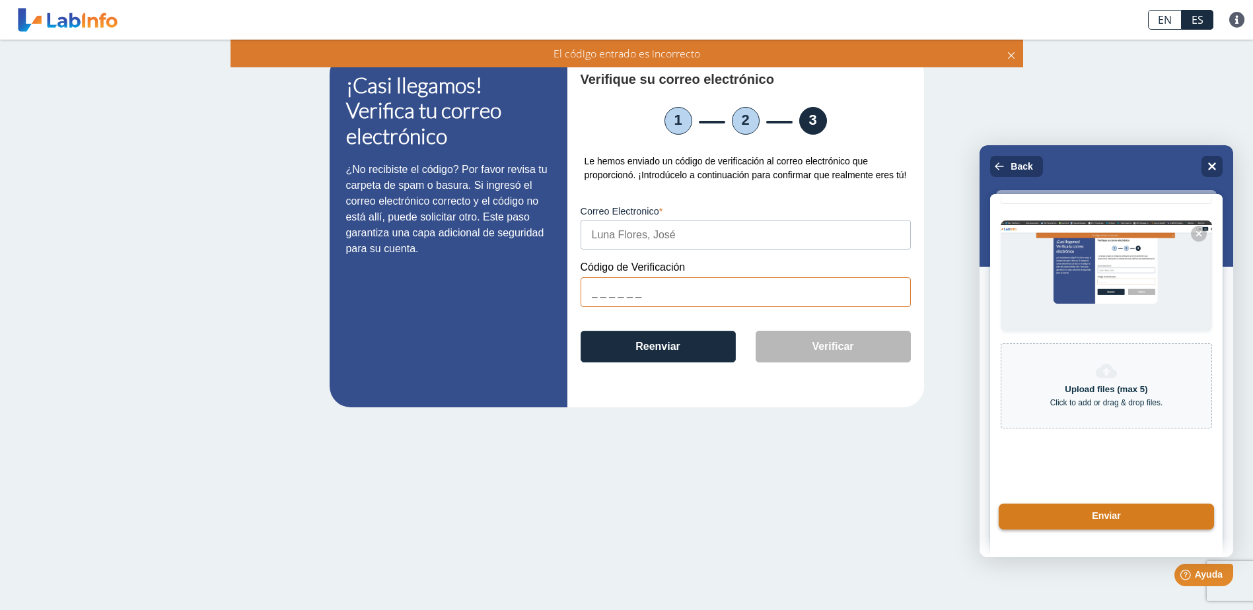
click at [1096, 516] on button "Enviar" at bounding box center [1106, 517] width 215 height 26
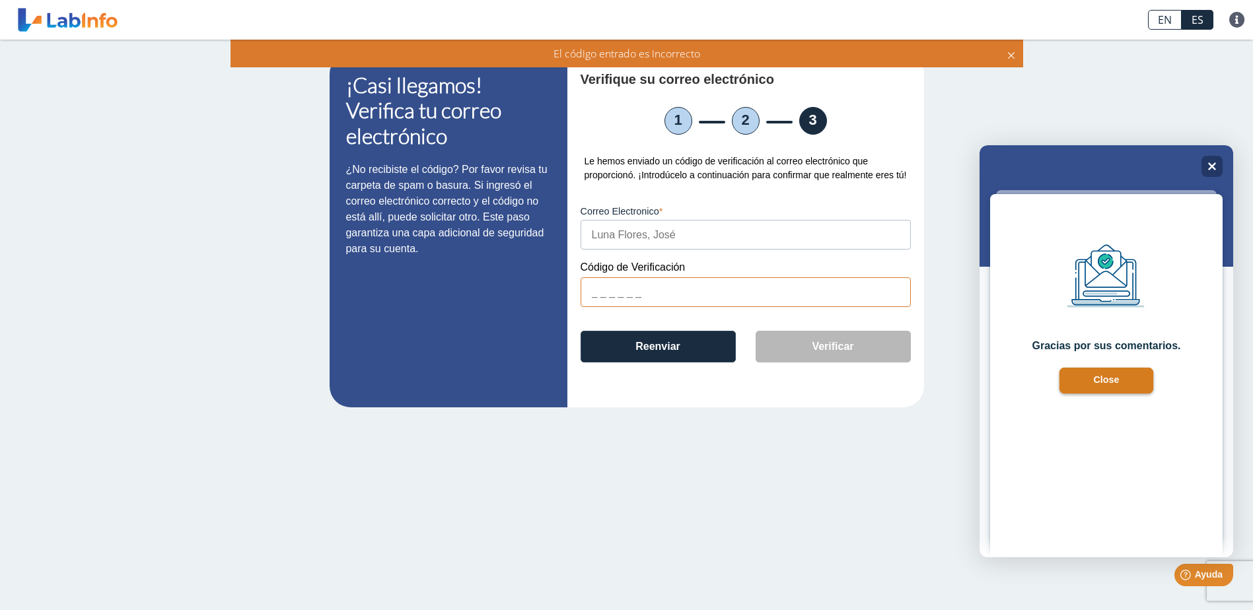
click at [1095, 375] on button "Close" at bounding box center [1106, 381] width 94 height 26
